Goal: Transaction & Acquisition: Purchase product/service

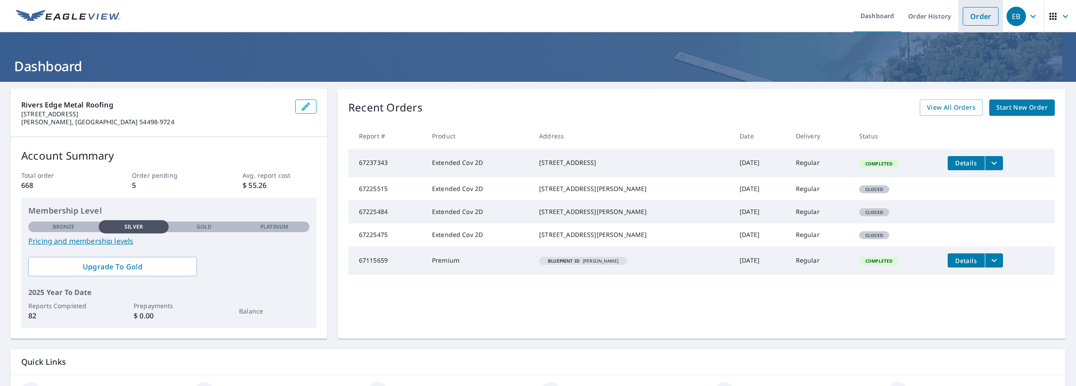
click at [990, 19] on link "Order" at bounding box center [980, 16] width 36 height 19
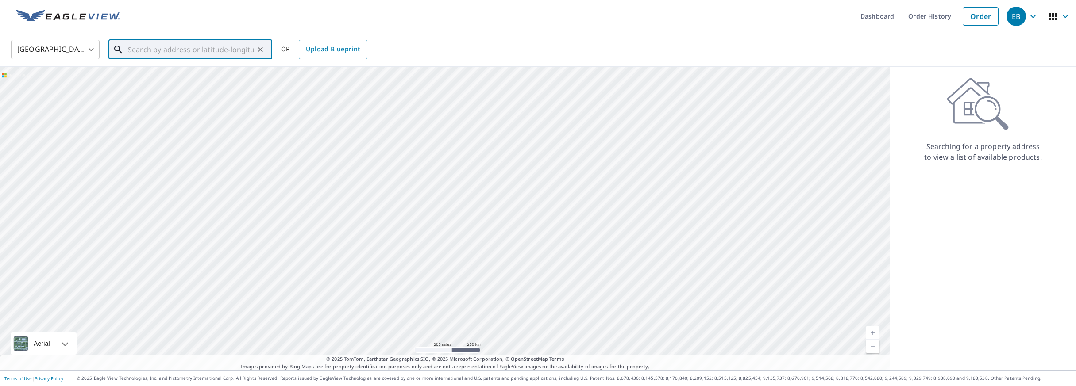
click at [179, 52] on input "text" at bounding box center [191, 49] width 126 height 25
paste input "Billing address [STREET_ADDRESS]"
click at [135, 50] on input "Billing address [STREET_ADDRESS]" at bounding box center [191, 49] width 126 height 25
click at [130, 48] on input "[STREET_ADDRESS]" at bounding box center [191, 49] width 126 height 25
click at [193, 74] on ul "Match not found" at bounding box center [190, 72] width 164 height 23
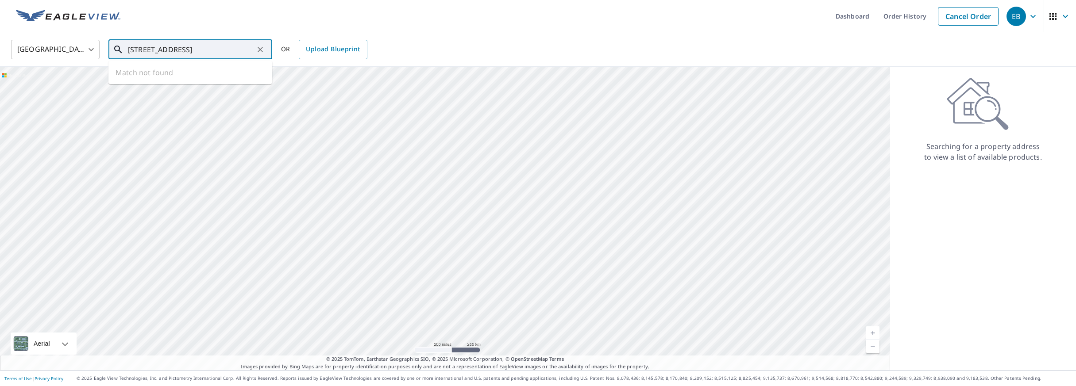
click at [220, 46] on input "[STREET_ADDRESS]" at bounding box center [191, 49] width 126 height 25
click at [243, 48] on input "[STREET_ADDRESS]" at bounding box center [191, 49] width 126 height 25
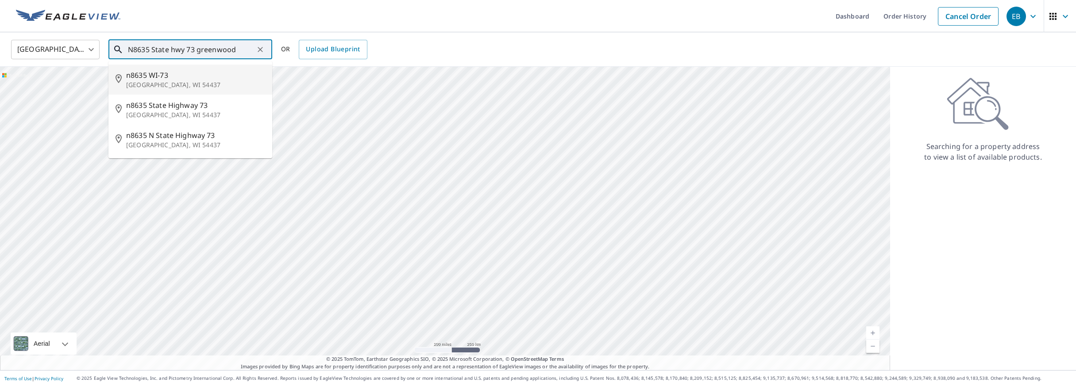
click at [184, 84] on p "[GEOGRAPHIC_DATA], WI 54437" at bounding box center [195, 85] width 139 height 9
type input "n8635 WI-[STREET_ADDRESS]"
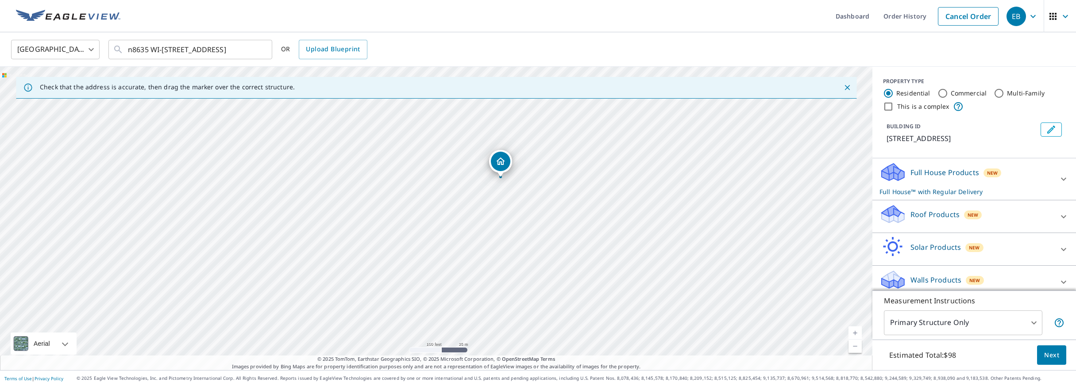
drag, startPoint x: 438, startPoint y: 205, endPoint x: 502, endPoint y: 164, distance: 76.6
click at [1063, 218] on icon at bounding box center [1063, 216] width 5 height 3
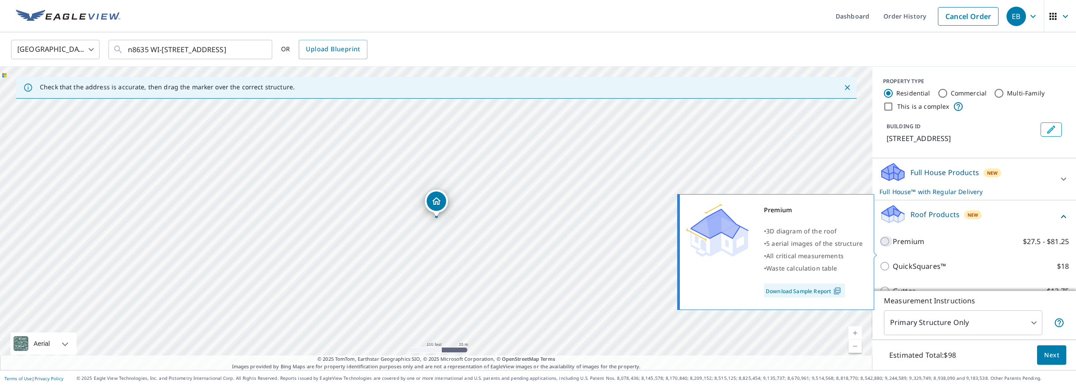
click at [890, 247] on input "Premium $27.5 - $81.25" at bounding box center [885, 241] width 13 height 11
checkbox input "true"
checkbox input "false"
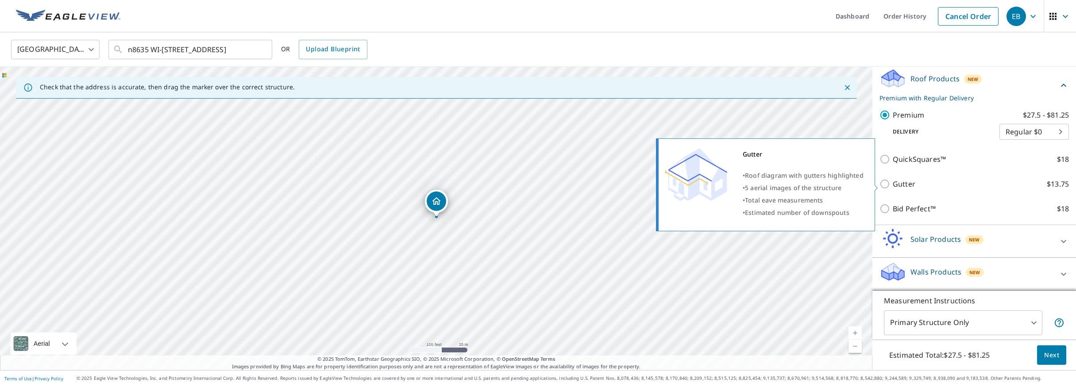
scroll to position [137, 0]
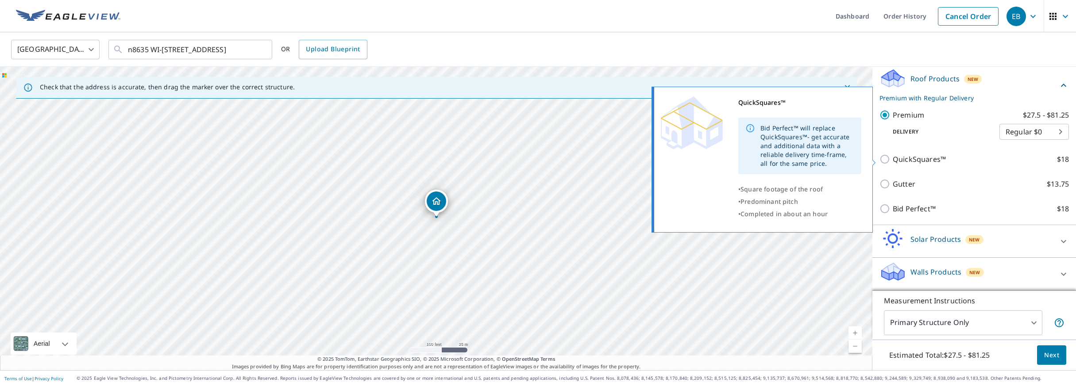
click at [887, 161] on input "QuickSquares™ $18" at bounding box center [885, 159] width 13 height 11
checkbox input "true"
checkbox input "false"
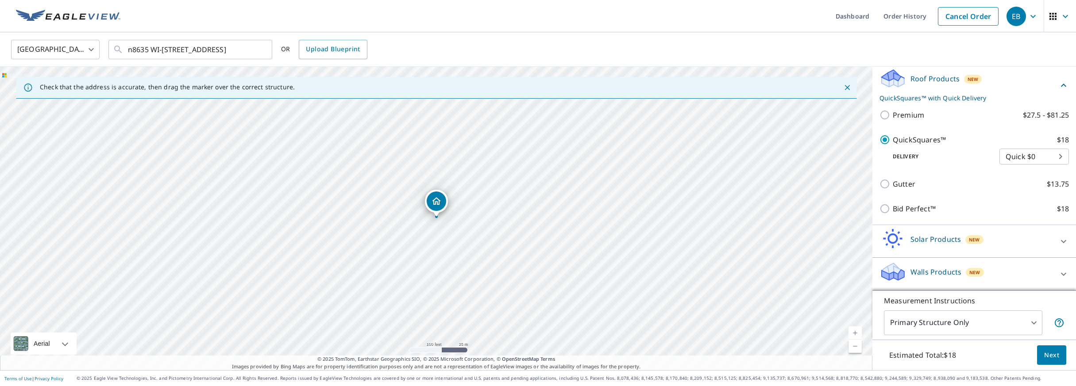
click at [1056, 358] on span "Next" at bounding box center [1051, 355] width 15 height 11
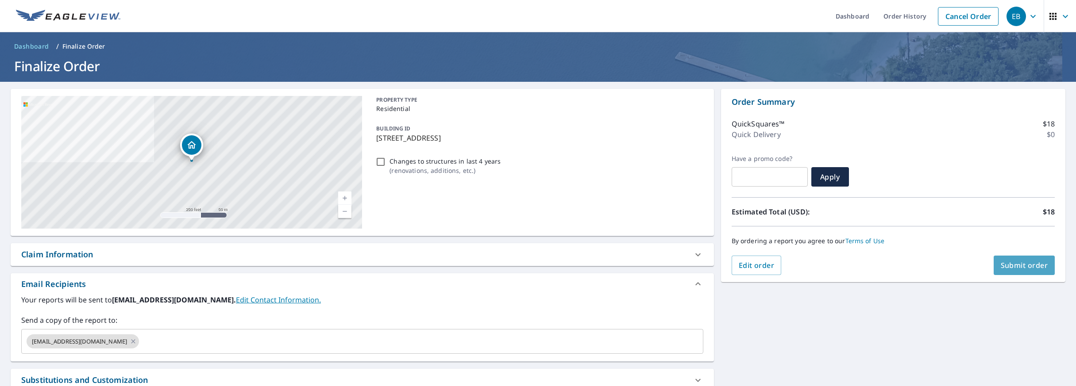
click at [1024, 267] on span "Submit order" at bounding box center [1024, 266] width 47 height 10
